Goal: Task Accomplishment & Management: Manage account settings

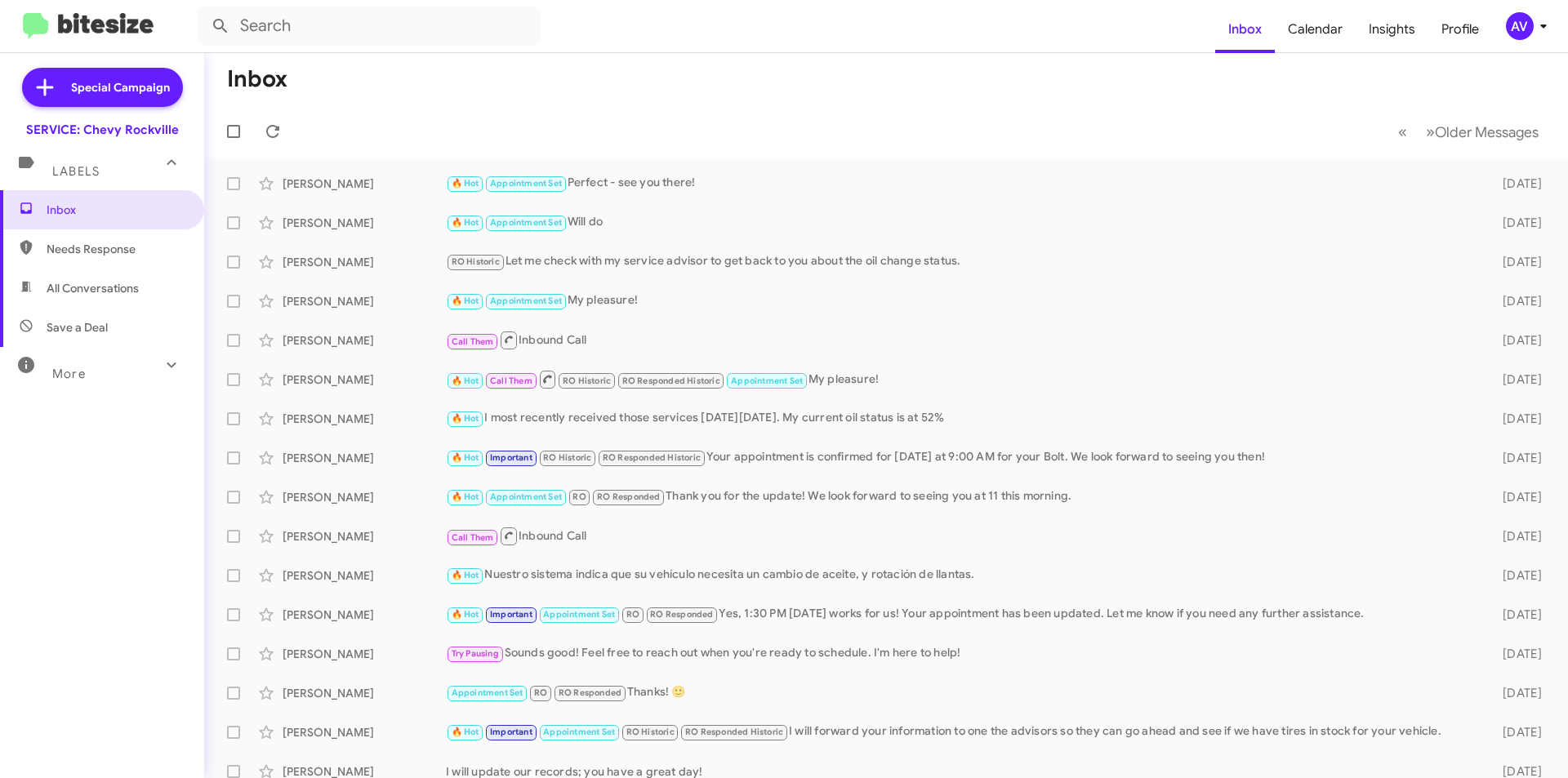
click at [1514, 15] on div "AV" at bounding box center [1520, 26] width 28 height 28
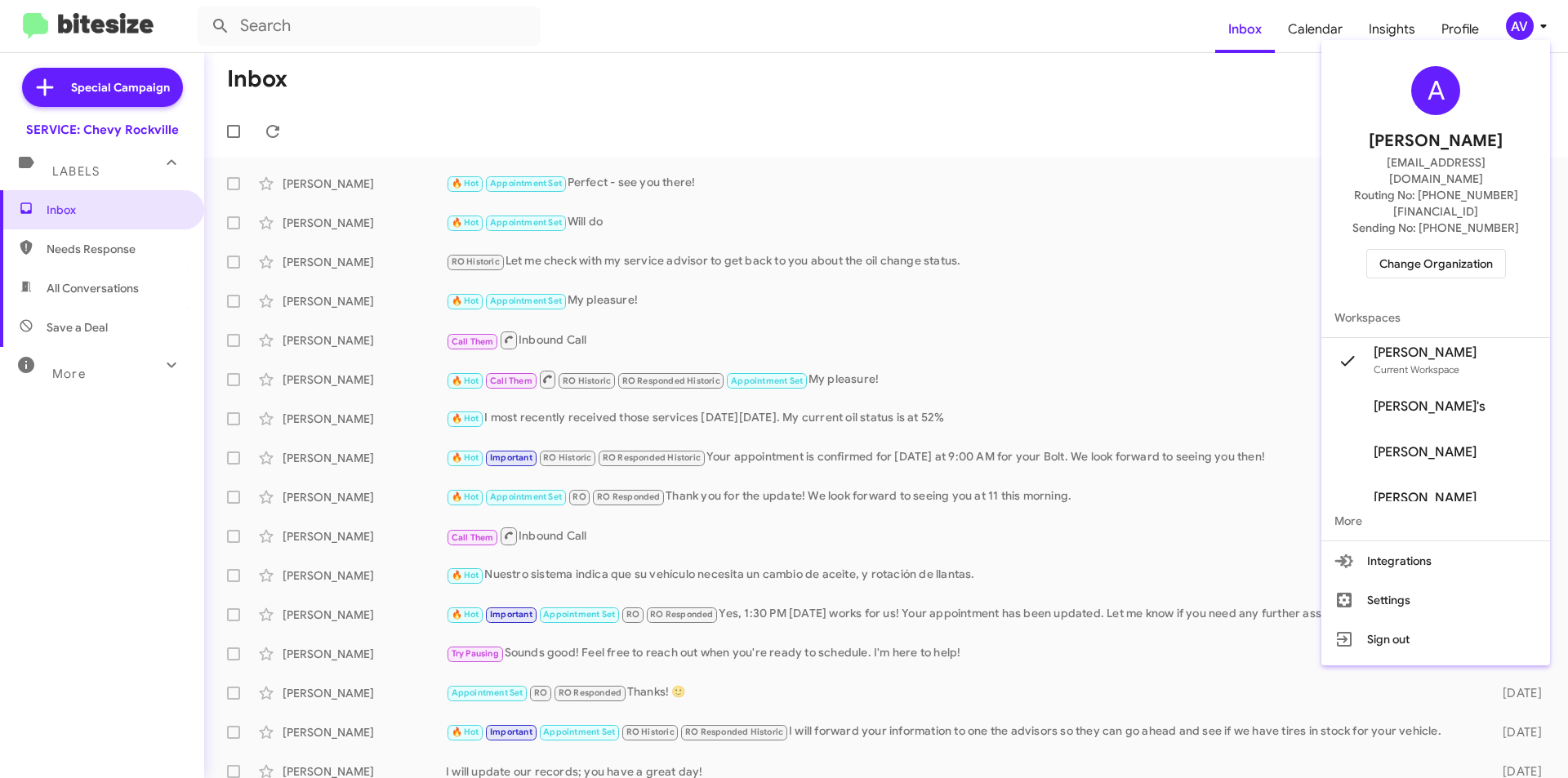
click at [1421, 250] on span "Change Organization" at bounding box center [1435, 263] width 113 height 28
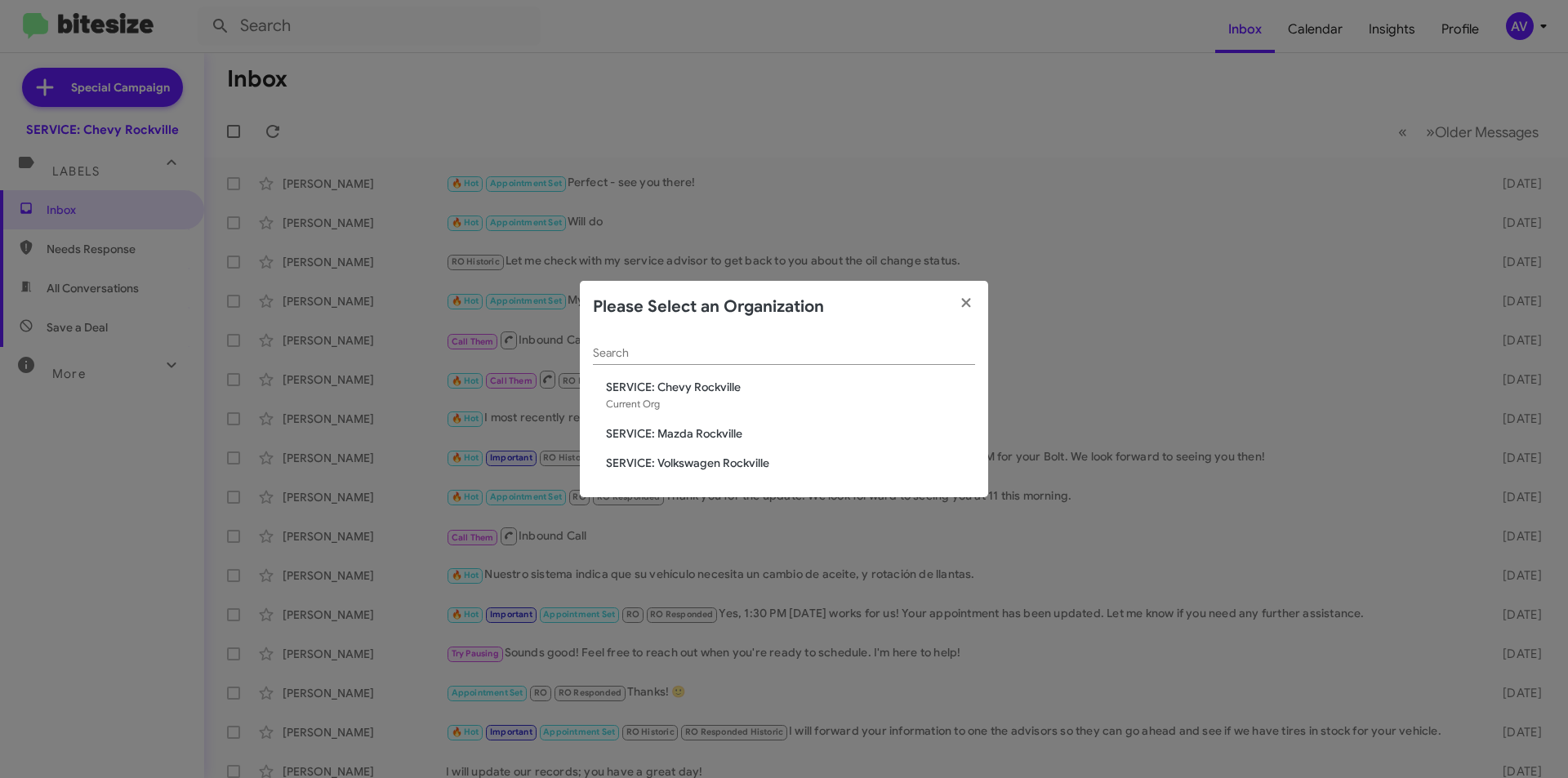
click at [671, 426] on span "SERVICE: Mazda Rockville" at bounding box center [791, 433] width 370 height 16
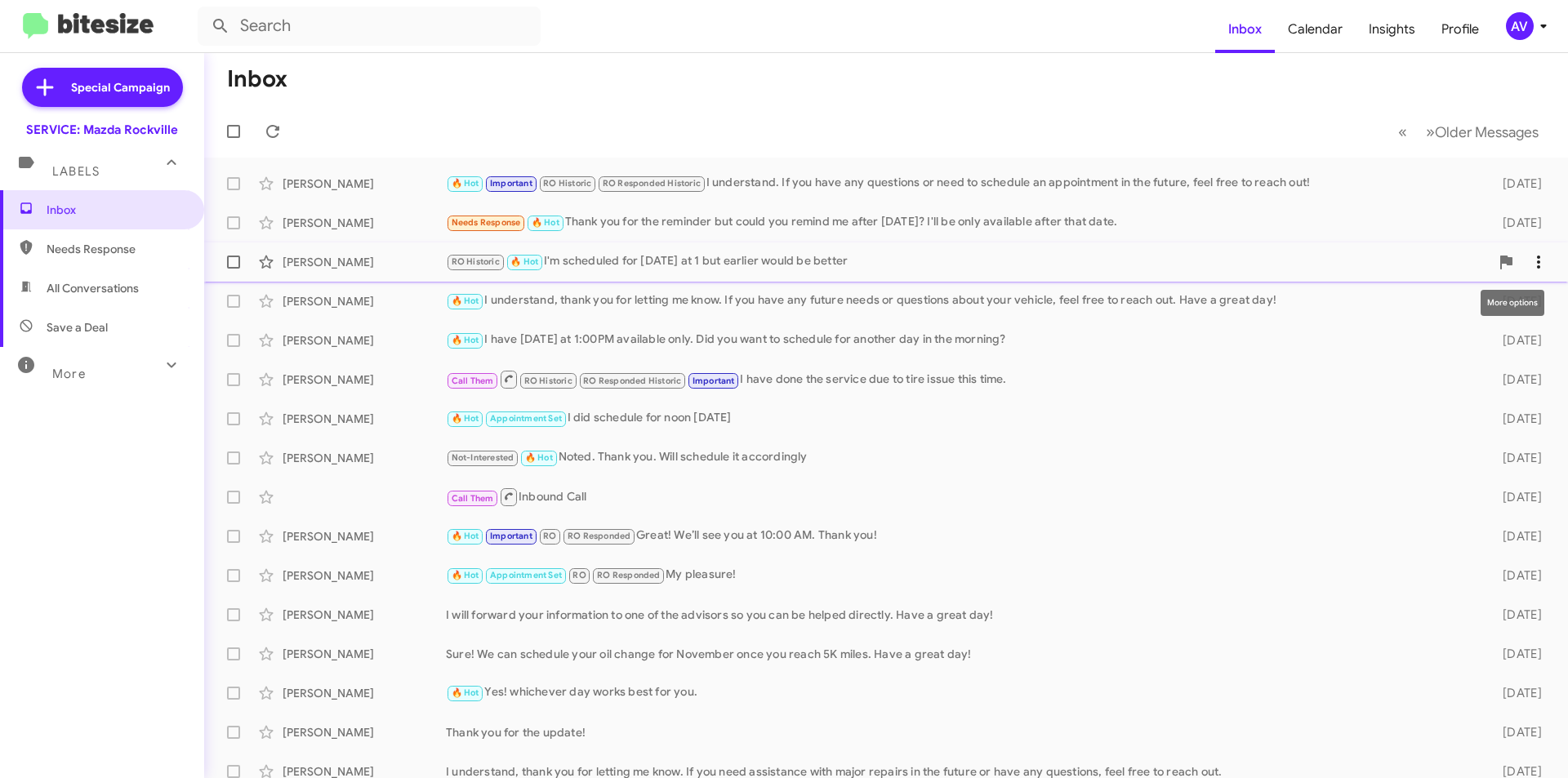
click at [1538, 258] on span at bounding box center [1539, 262] width 33 height 20
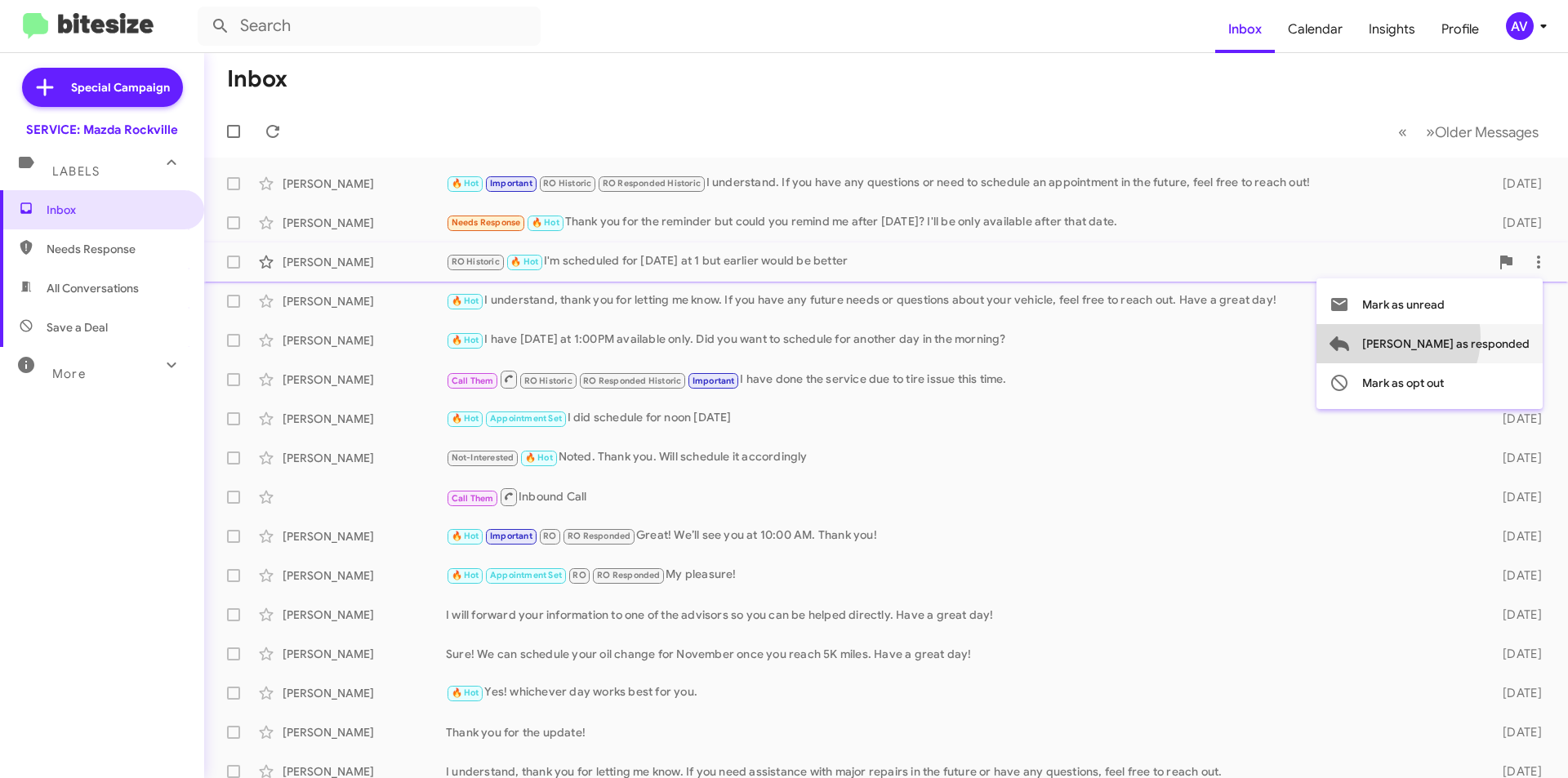
click at [1457, 338] on span "[PERSON_NAME] as responded" at bounding box center [1446, 343] width 168 height 39
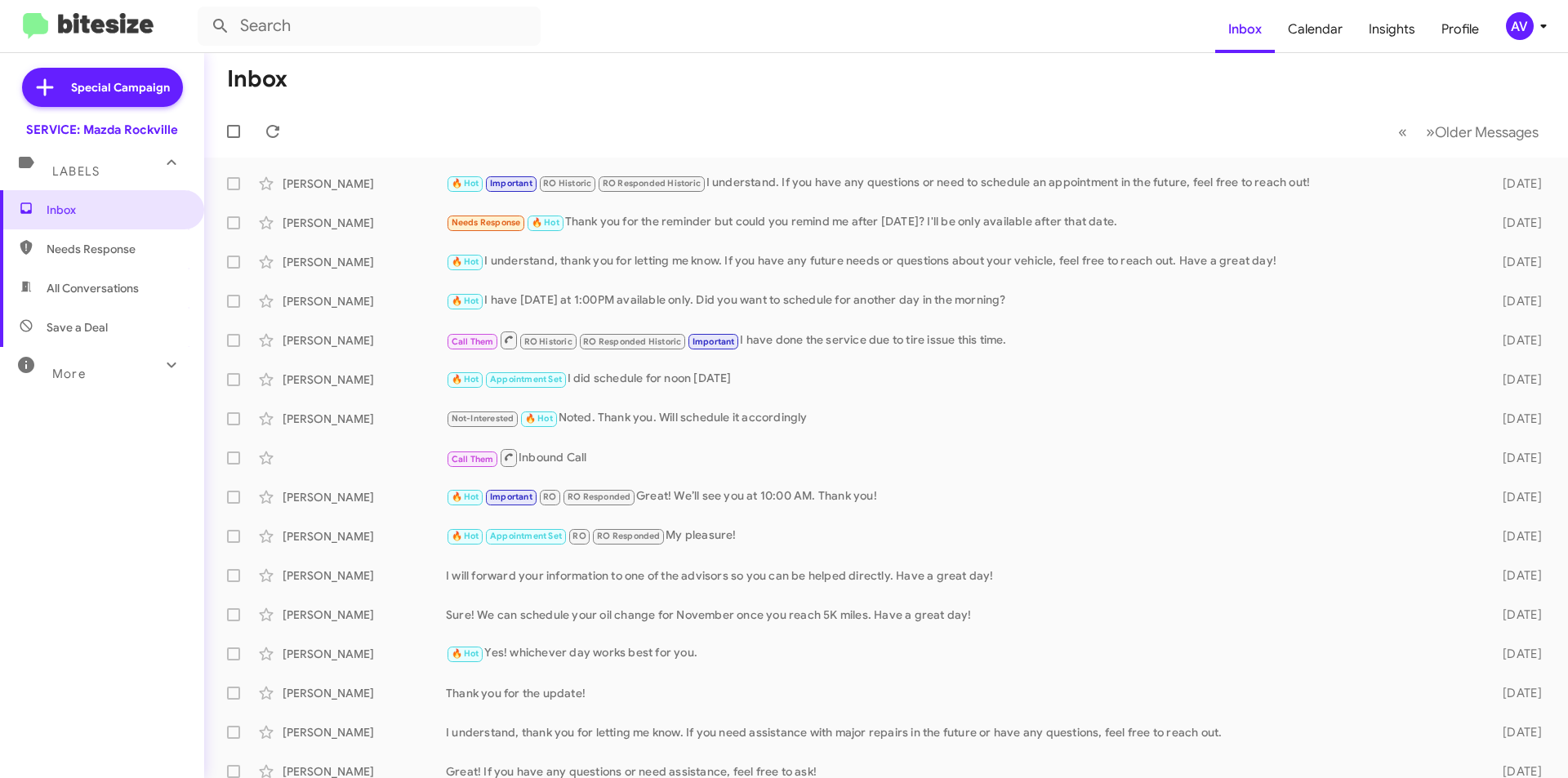
click at [1528, 20] on div "AV" at bounding box center [1520, 26] width 28 height 28
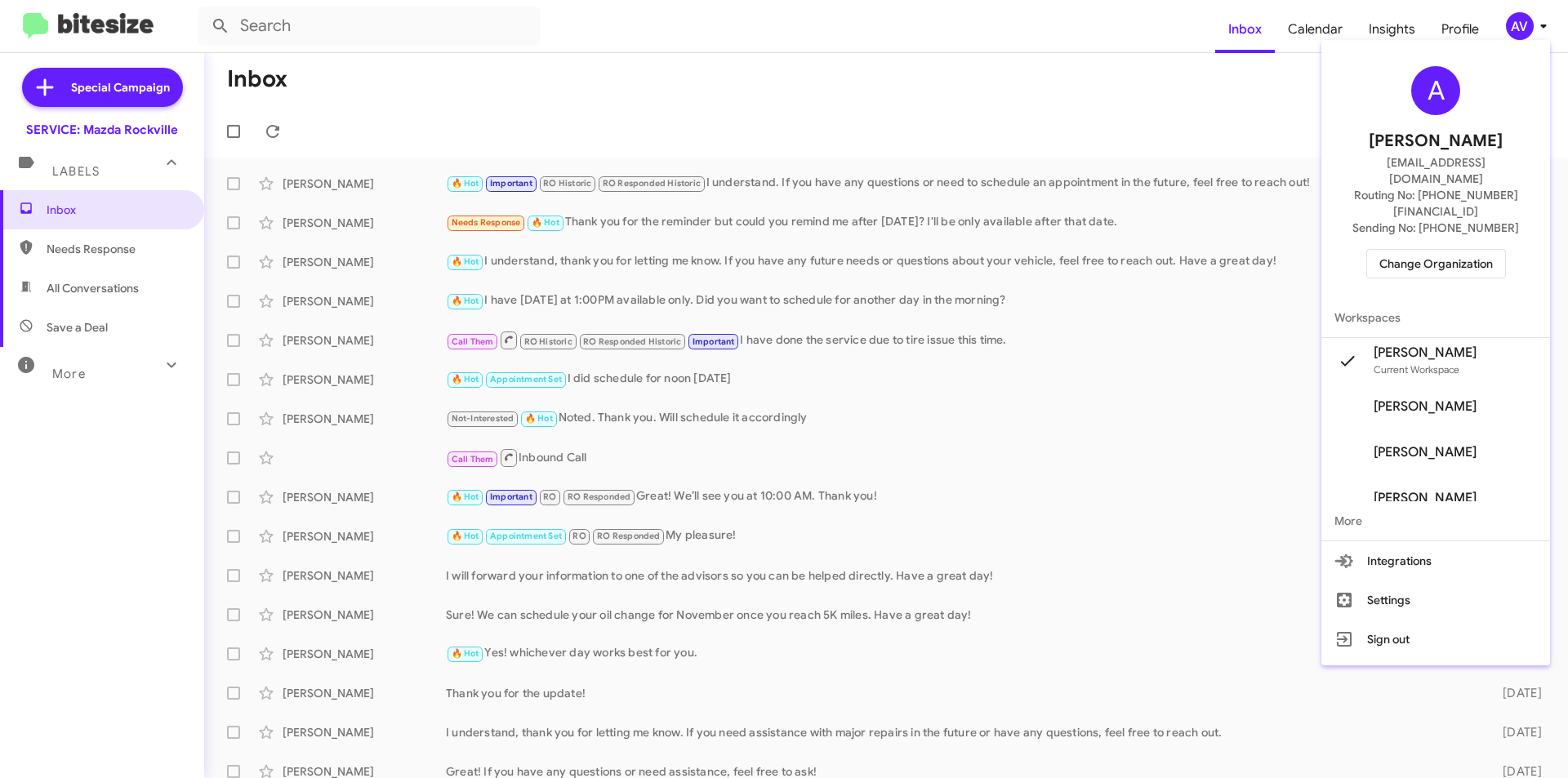
click at [1465, 250] on span "Change Organization" at bounding box center [1435, 263] width 113 height 28
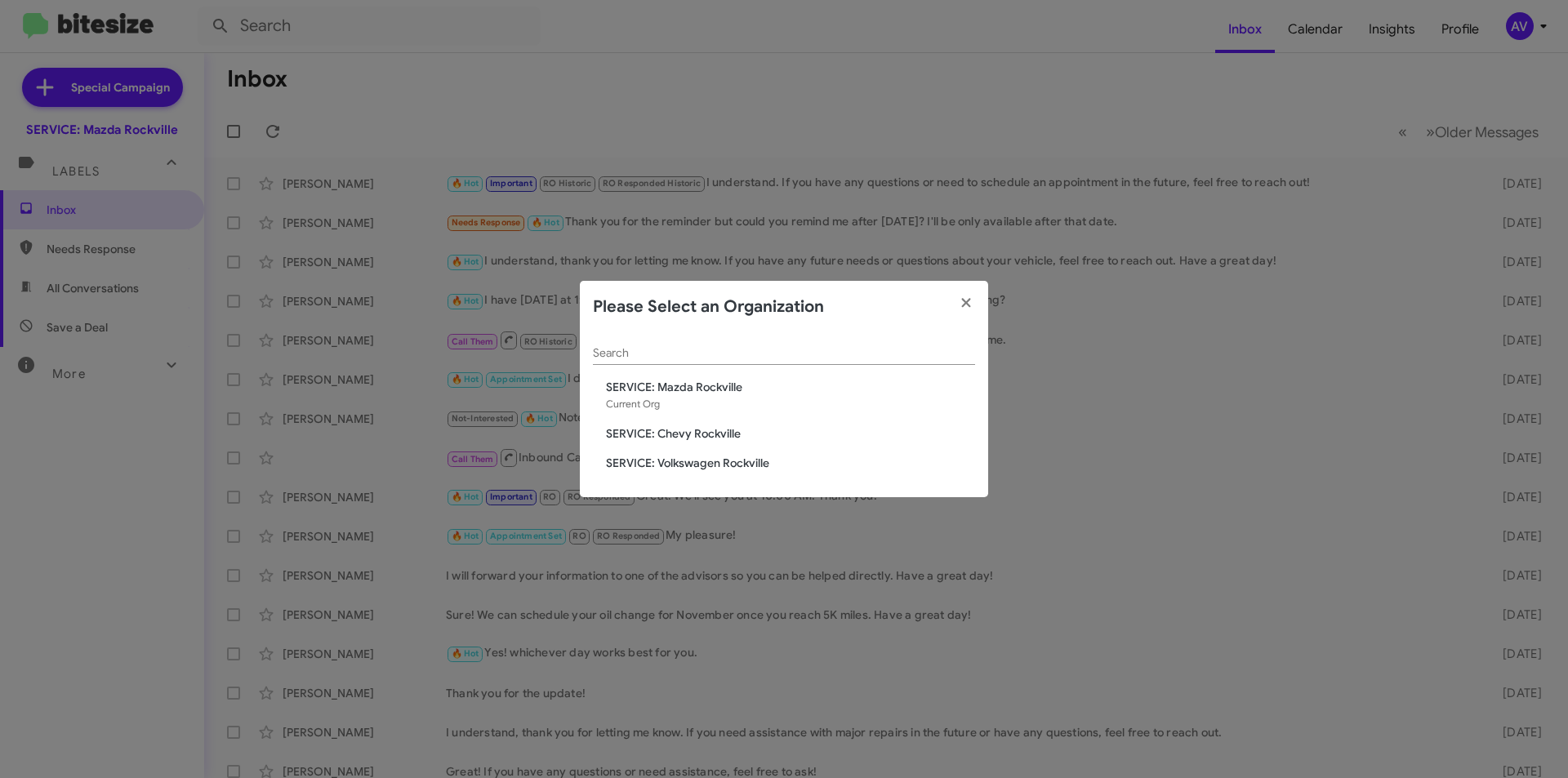
click at [737, 463] on span "SERVICE: Volkswagen Rockville" at bounding box center [791, 463] width 370 height 16
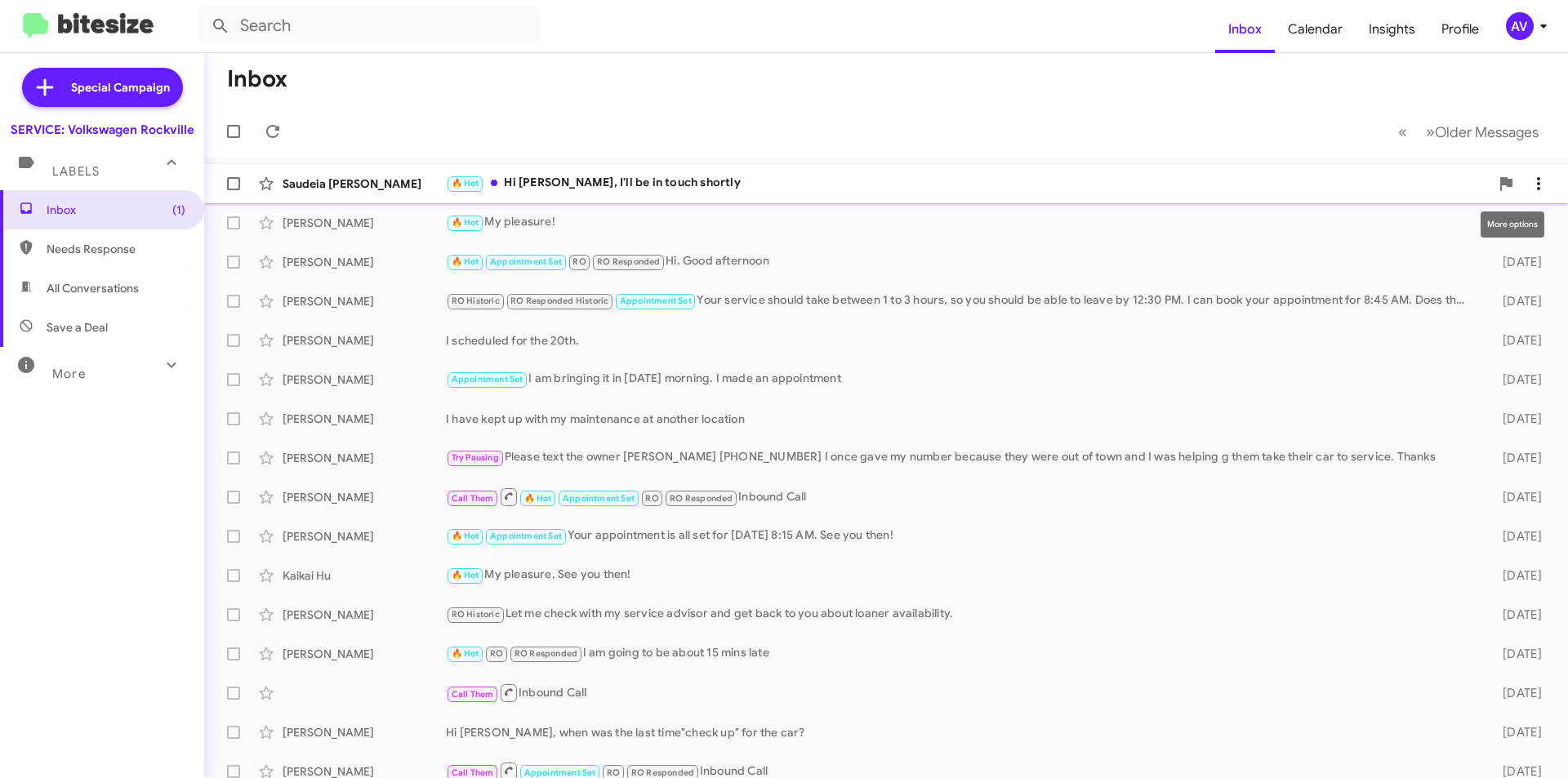
click at [1529, 187] on icon at bounding box center [1539, 183] width 20 height 20
click at [691, 218] on div at bounding box center [784, 389] width 1568 height 778
click at [824, 251] on div "Lina Davila 🔥 Hot Appointment Set RO RO Responded Hi. Good afternoon 4 days ago" at bounding box center [886, 262] width 1337 height 33
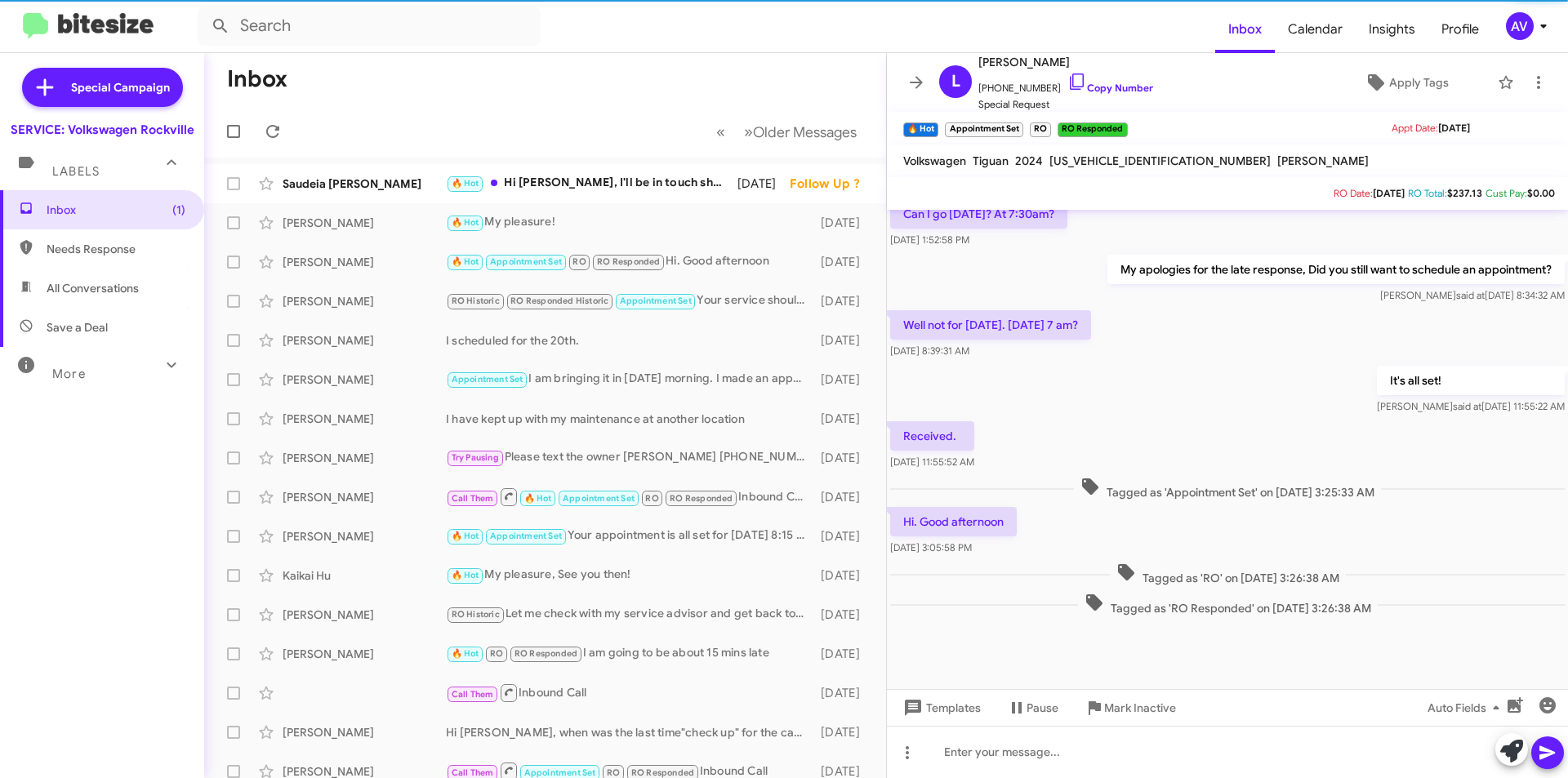
scroll to position [637, 0]
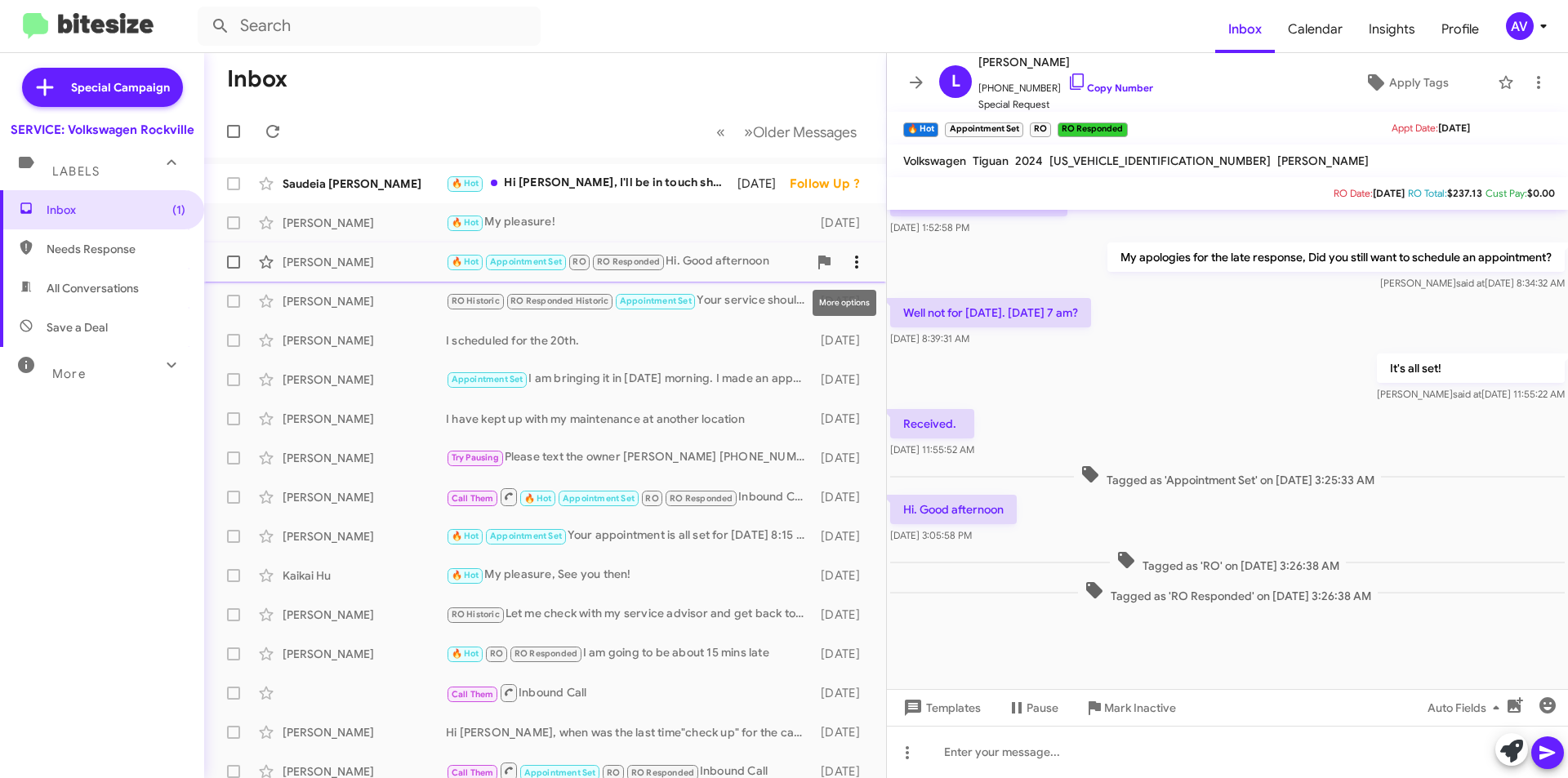
click at [847, 266] on icon at bounding box center [857, 262] width 20 height 20
click at [480, 341] on div at bounding box center [784, 389] width 1568 height 778
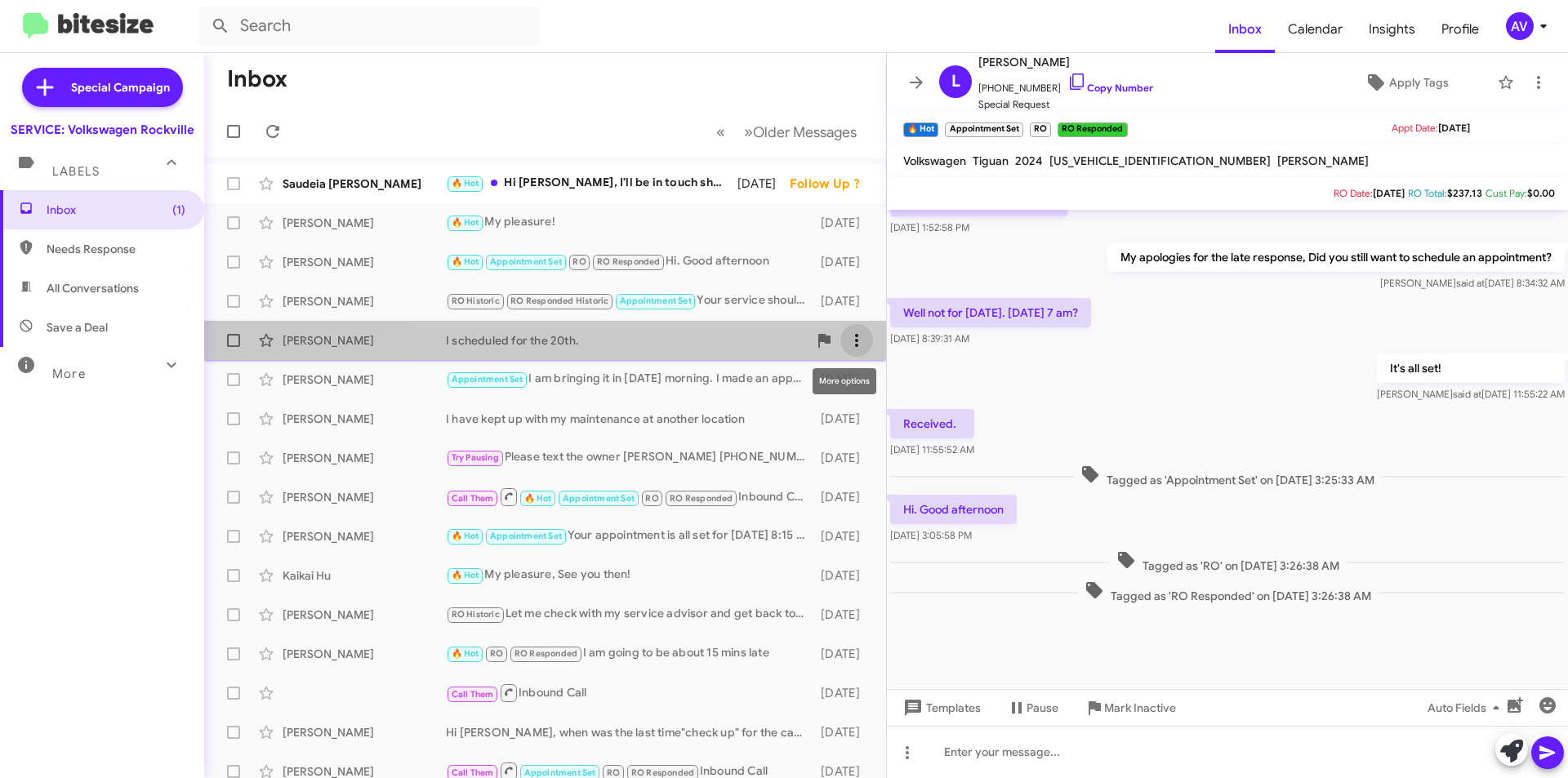
click at [855, 335] on icon at bounding box center [857, 340] width 3 height 13
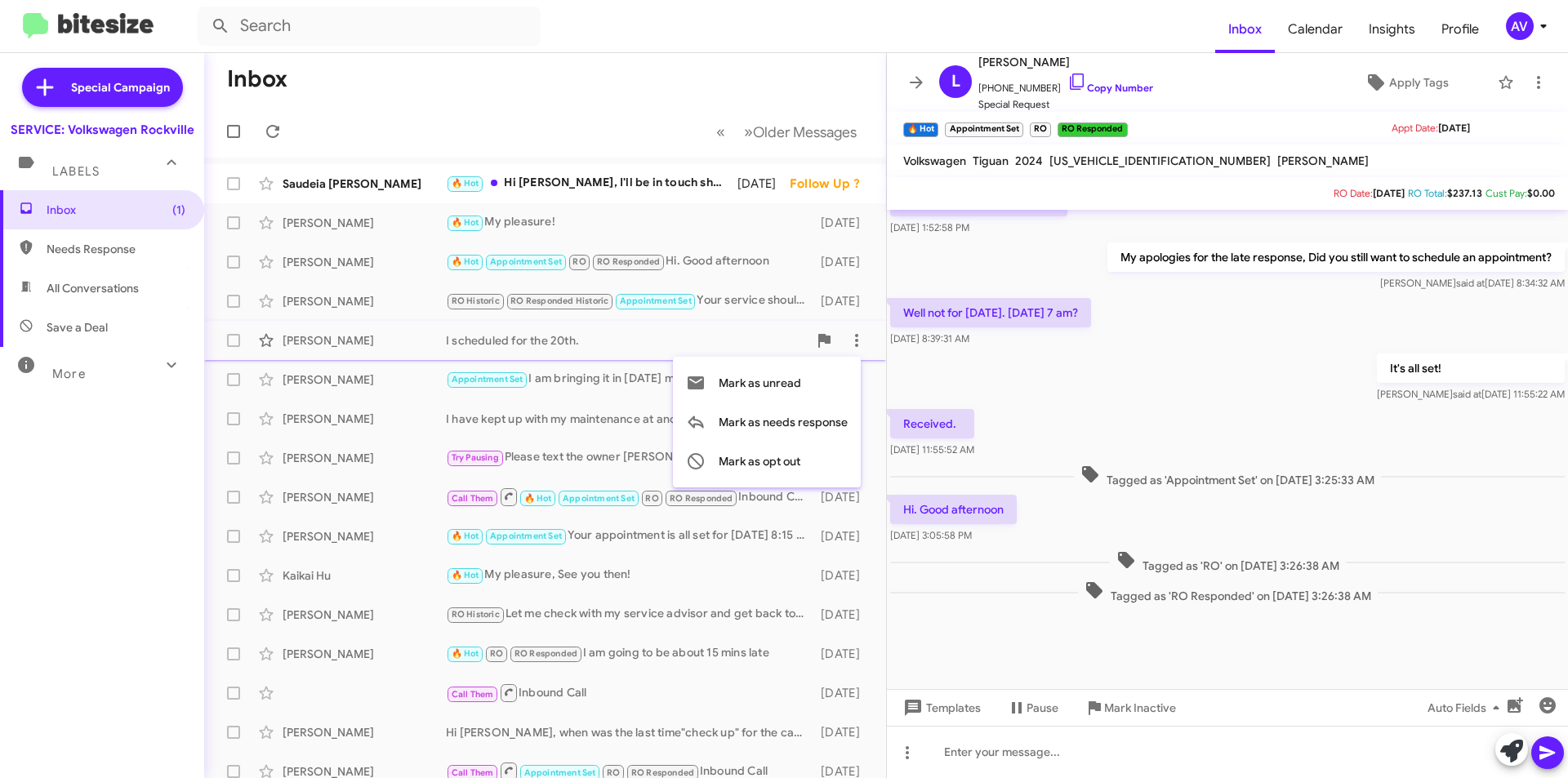
click at [565, 378] on div at bounding box center [784, 389] width 1568 height 778
click at [847, 379] on icon at bounding box center [857, 379] width 20 height 20
click at [593, 425] on div at bounding box center [784, 389] width 1568 height 778
click at [847, 419] on icon at bounding box center [857, 419] width 20 height 20
click at [591, 455] on div at bounding box center [784, 389] width 1568 height 778
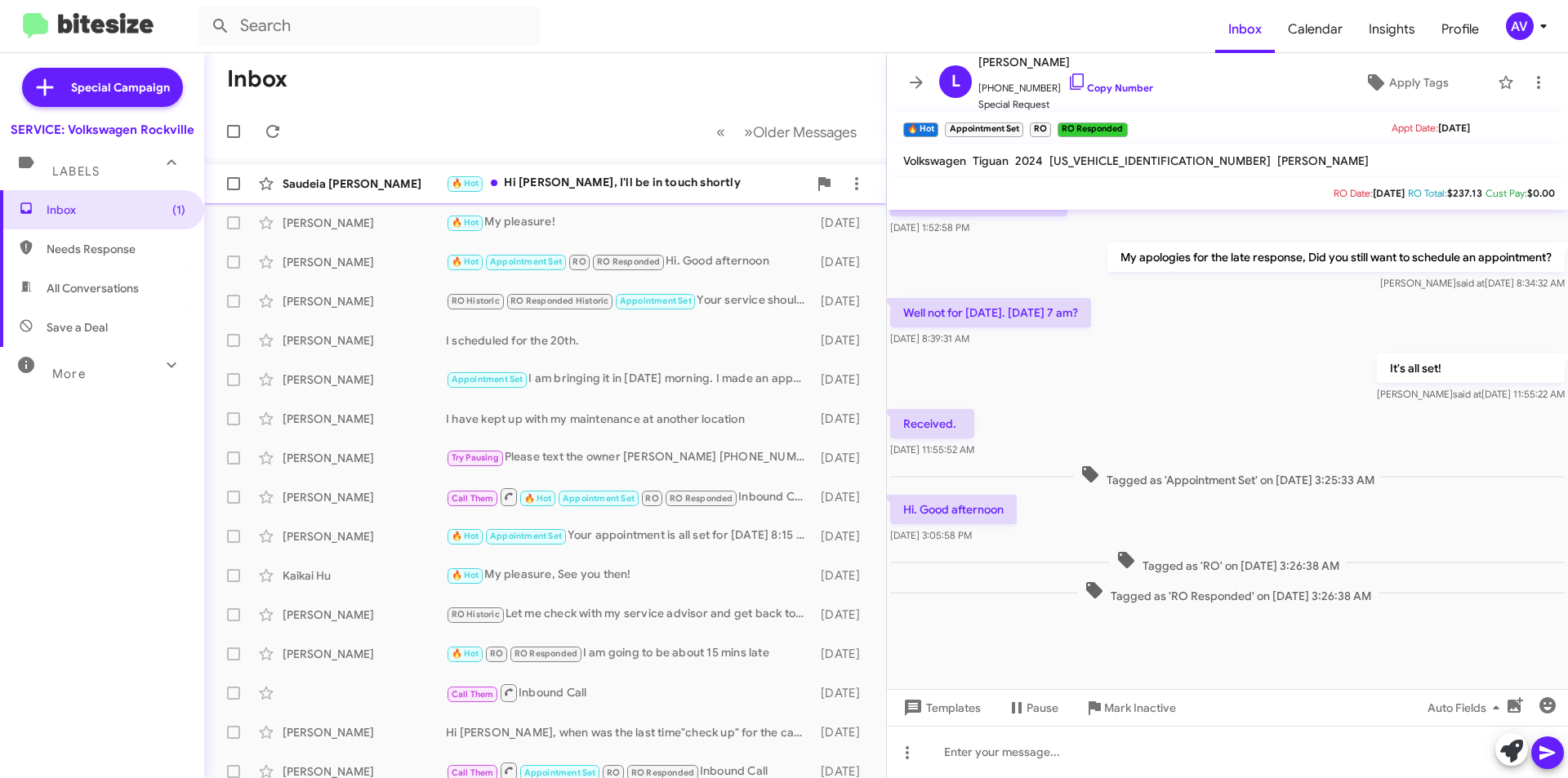
click at [652, 186] on div "🔥 Hot Hi Keith, I'll be in touch shortly" at bounding box center [626, 183] width 362 height 19
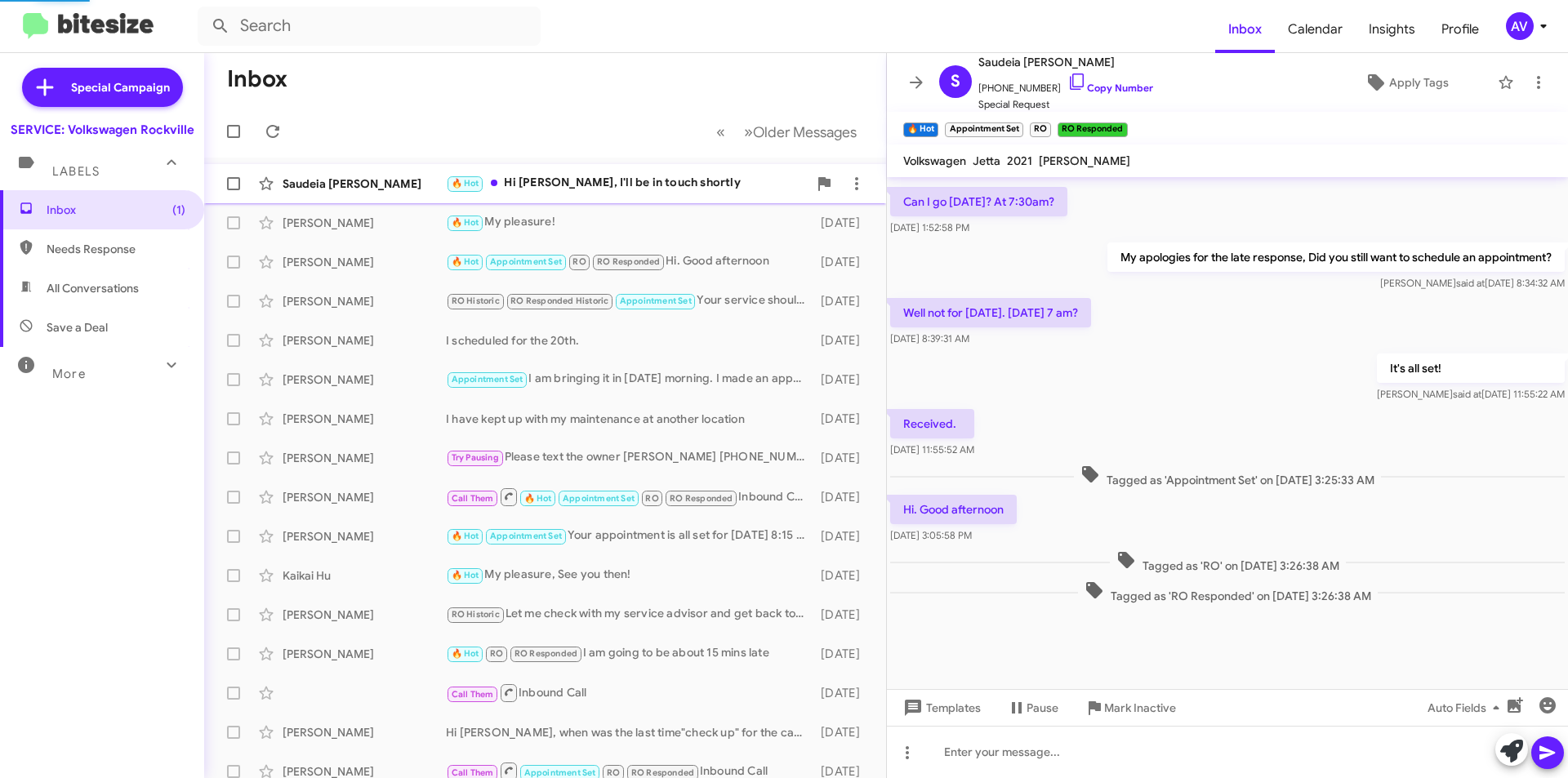
scroll to position [58, 0]
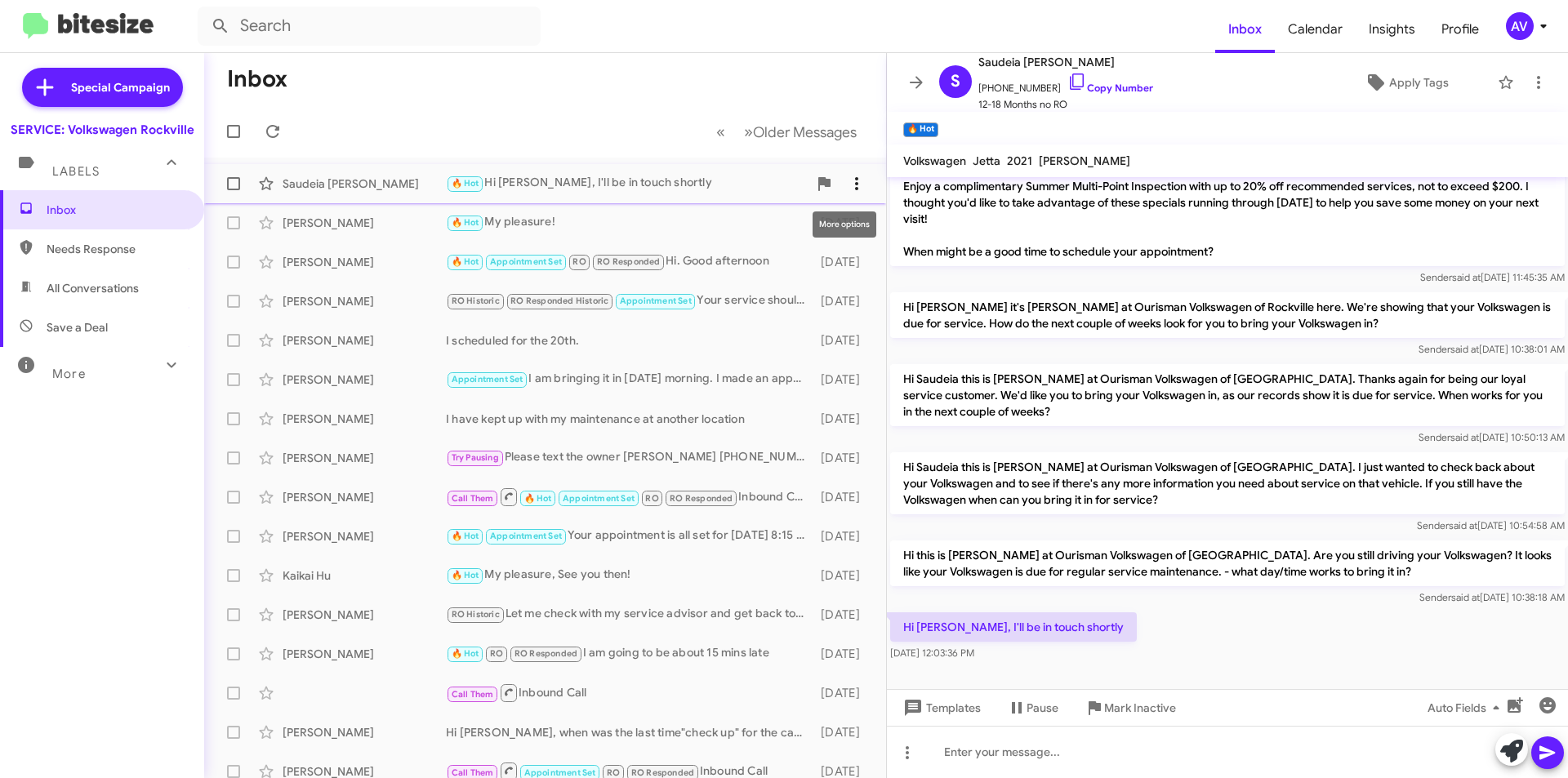
click at [847, 180] on icon at bounding box center [857, 183] width 20 height 20
click at [1529, 29] on div at bounding box center [784, 389] width 1568 height 778
click at [1514, 26] on div "AV" at bounding box center [1520, 26] width 28 height 28
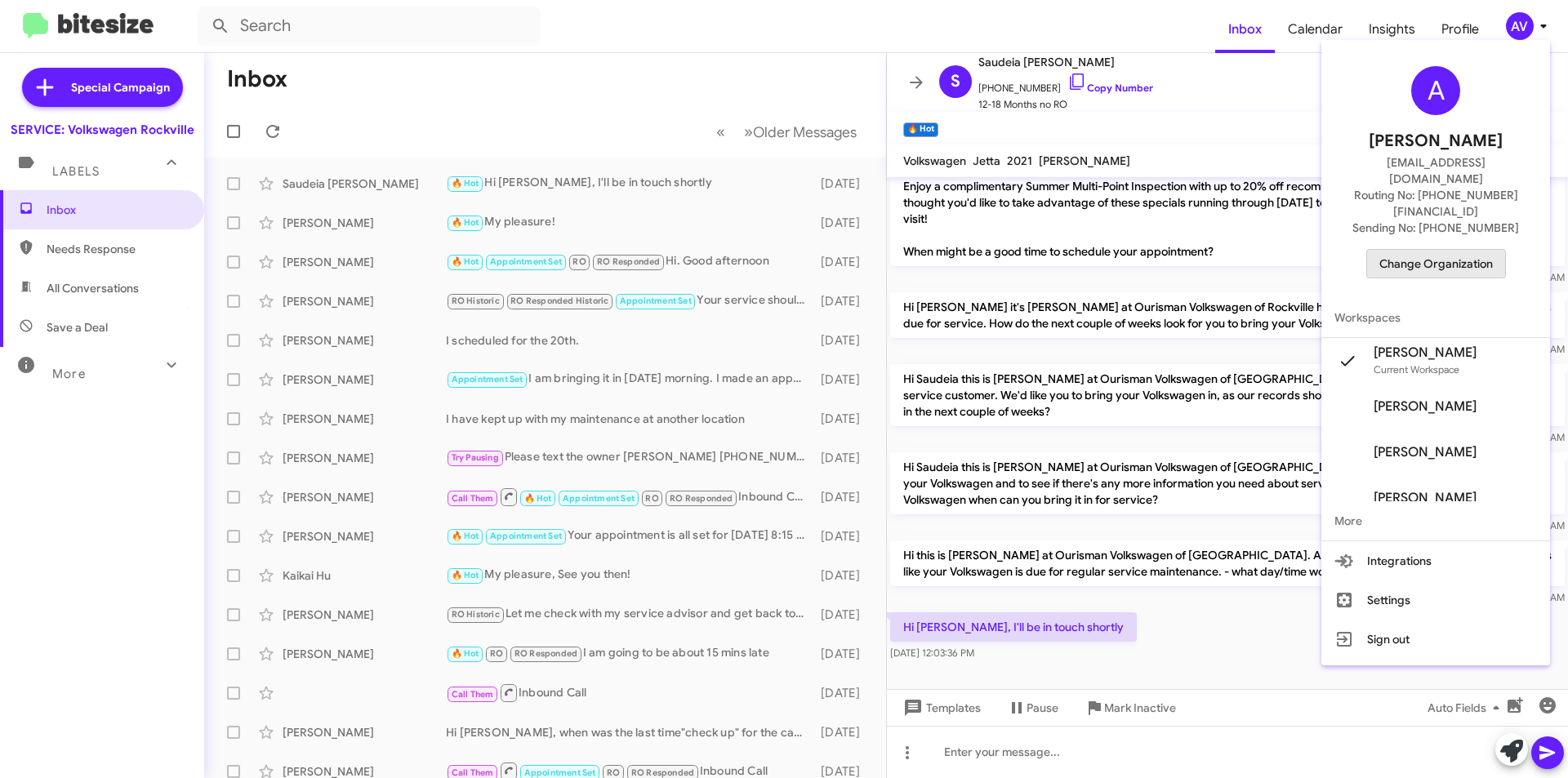
click at [1409, 250] on span "Change Organization" at bounding box center [1435, 263] width 113 height 28
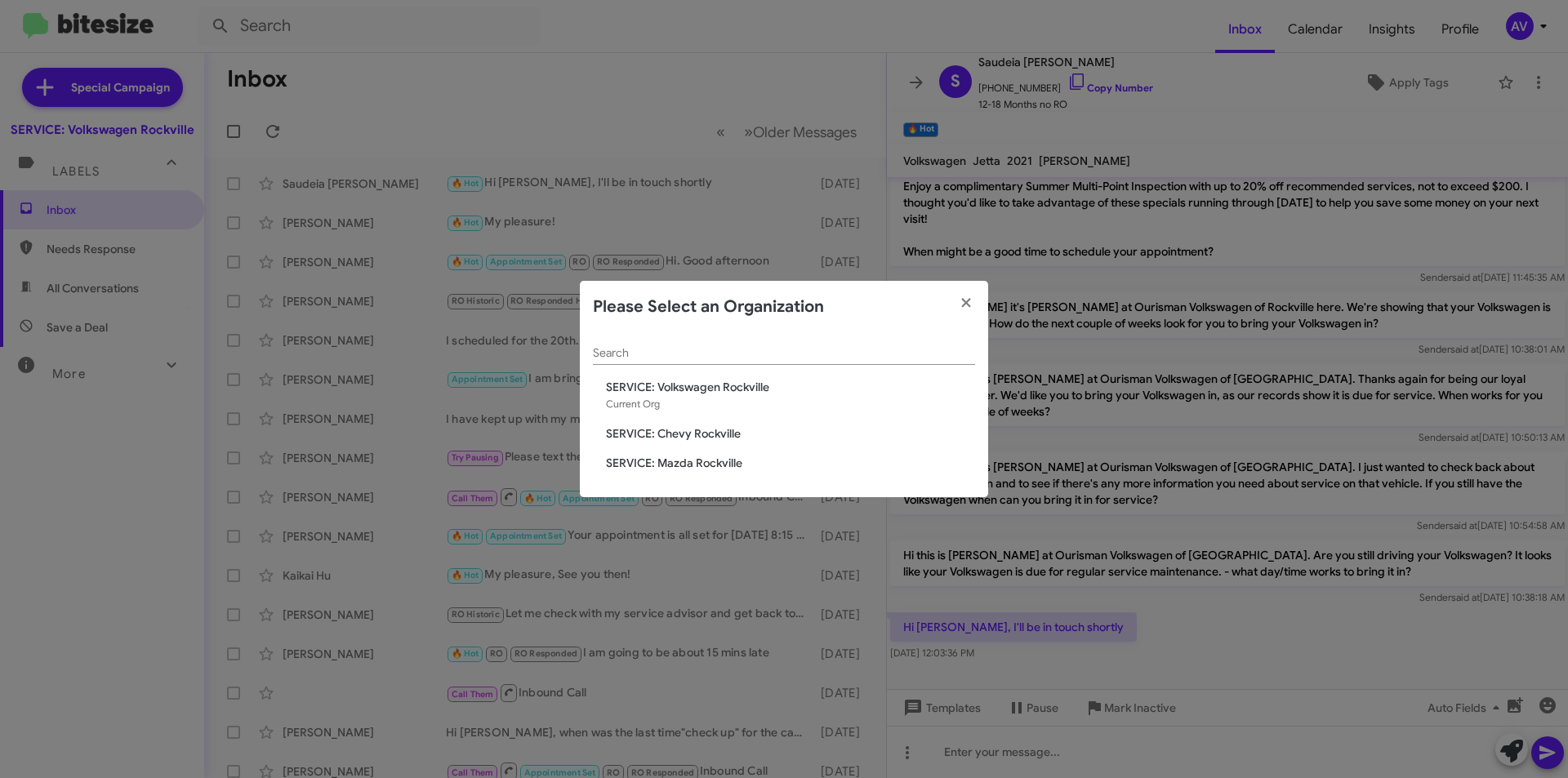
click at [754, 432] on span "SERVICE: Chevy Rockville" at bounding box center [791, 433] width 370 height 16
